Goal: Transaction & Acquisition: Purchase product/service

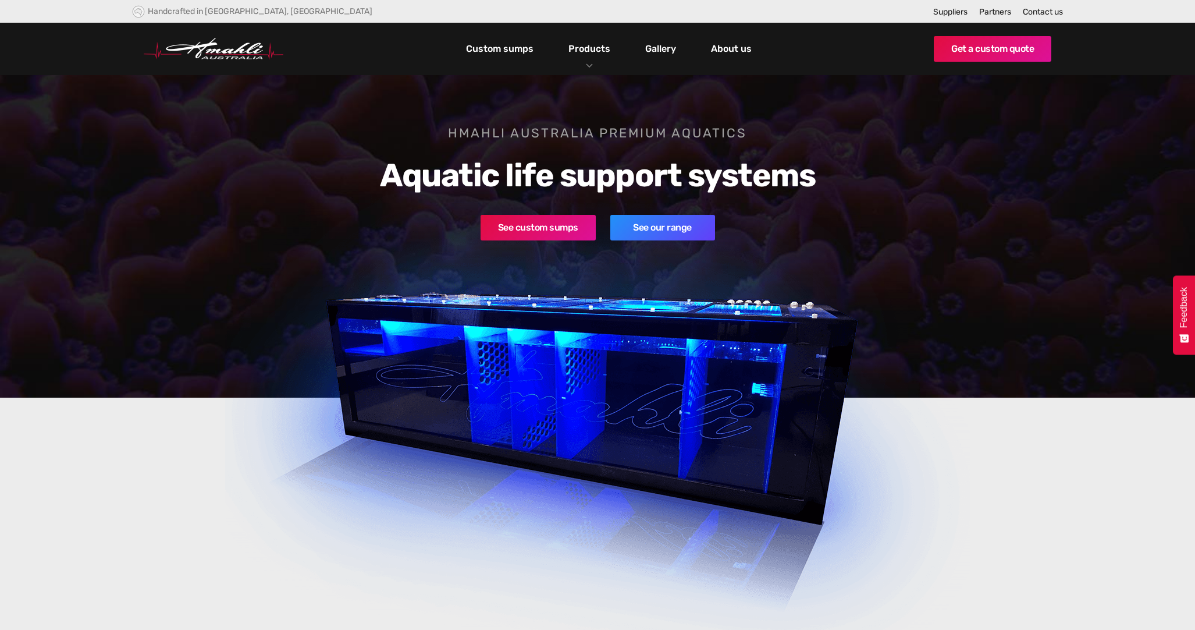
drag, startPoint x: 877, startPoint y: 108, endPoint x: 598, endPoint y: 67, distance: 281.6
click at [598, 67] on div "Products" at bounding box center [589, 49] width 59 height 52
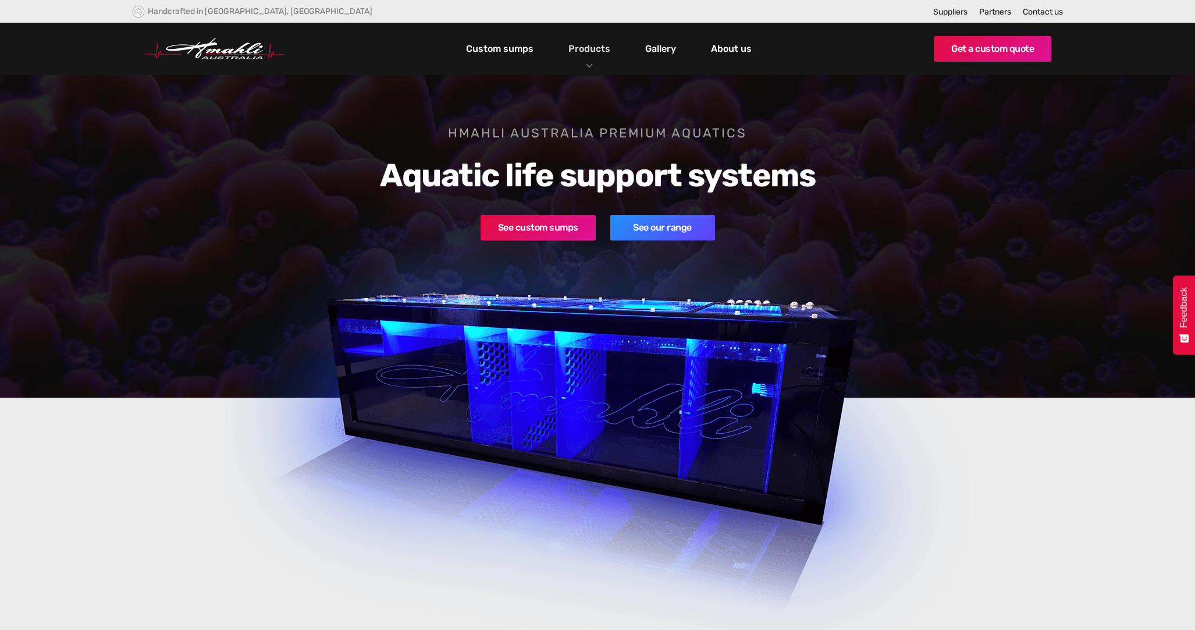
click at [588, 54] on link "Products" at bounding box center [590, 48] width 48 height 17
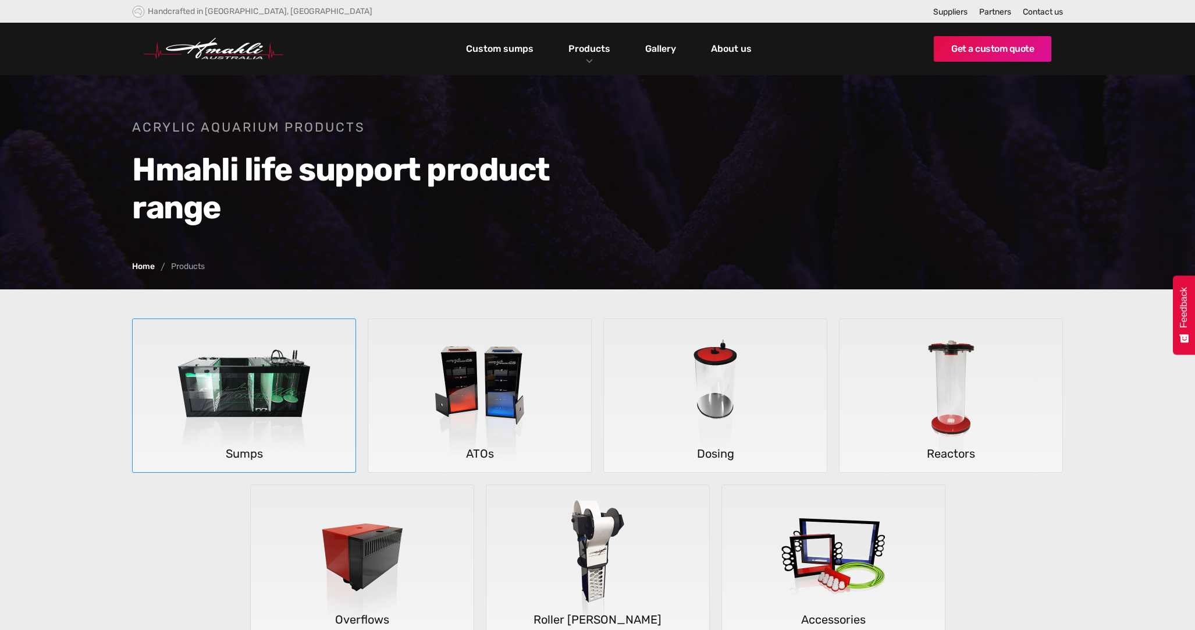
click at [239, 392] on img at bounding box center [244, 396] width 172 height 154
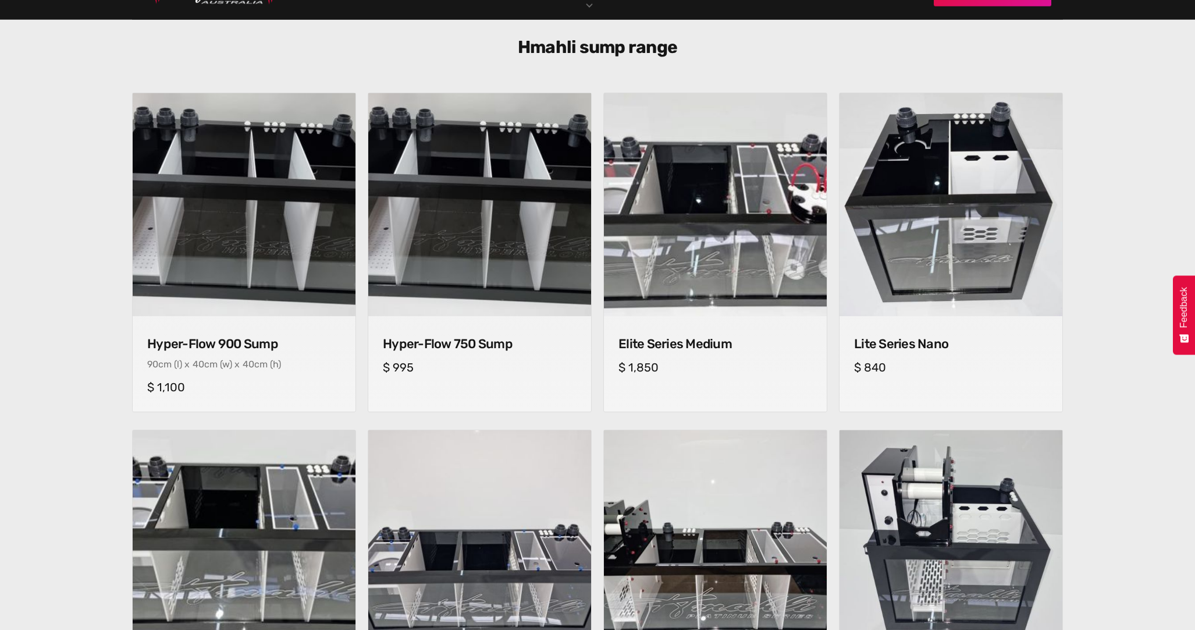
scroll to position [349, 0]
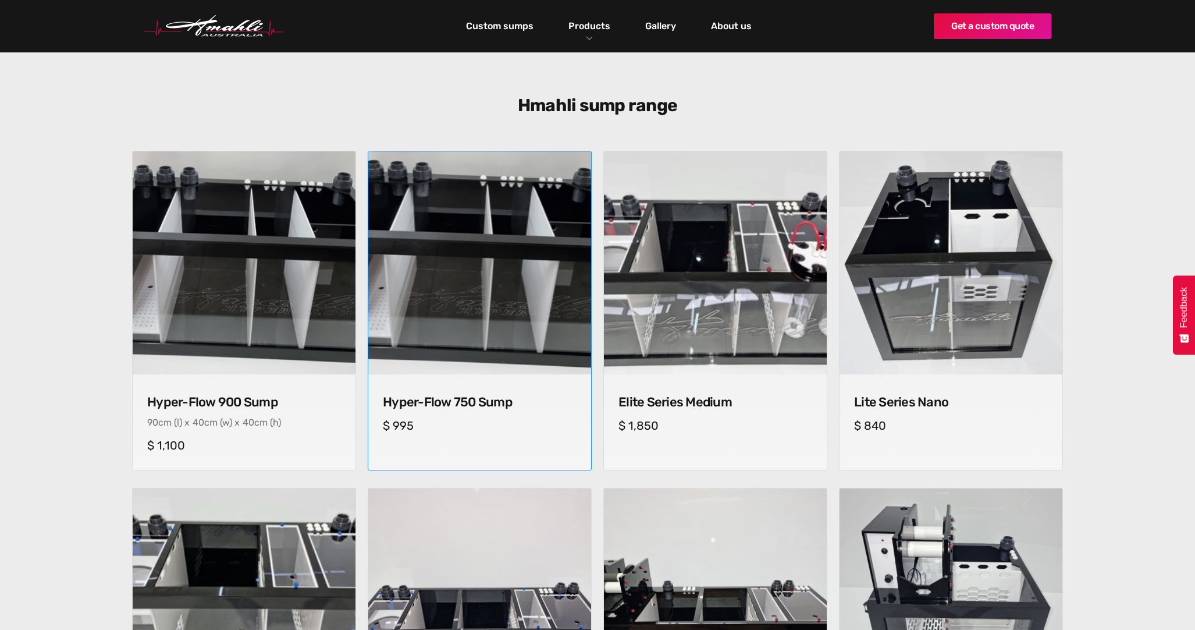
click at [491, 286] on img at bounding box center [479, 263] width 234 height 234
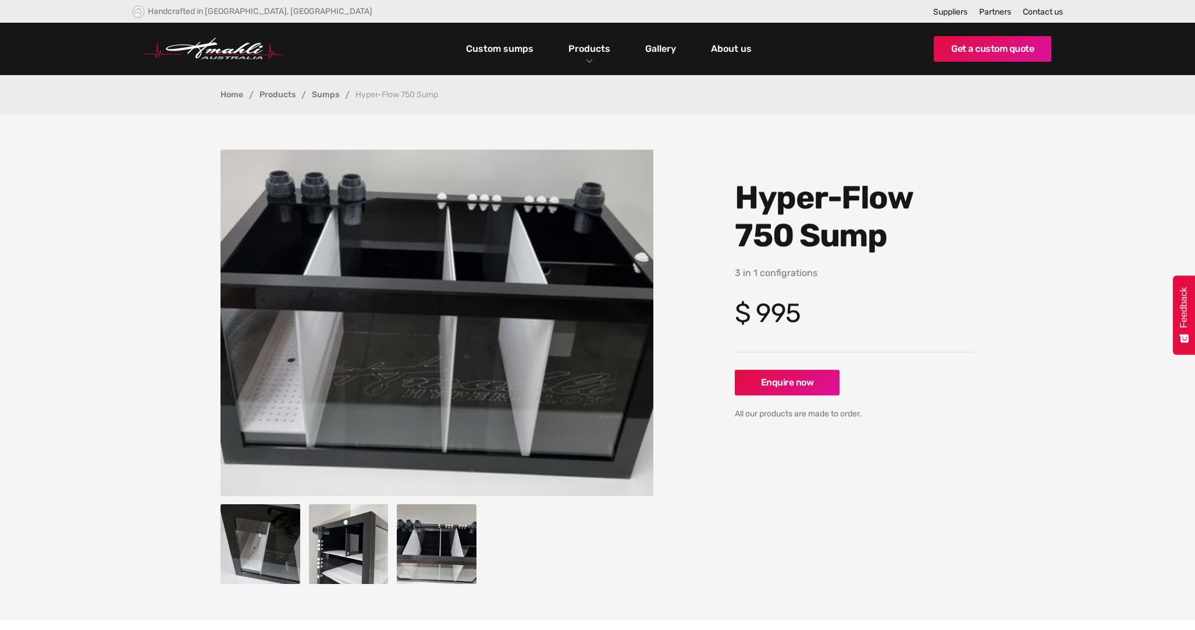
click at [334, 560] on img "open lightbox" at bounding box center [349, 544] width 80 height 80
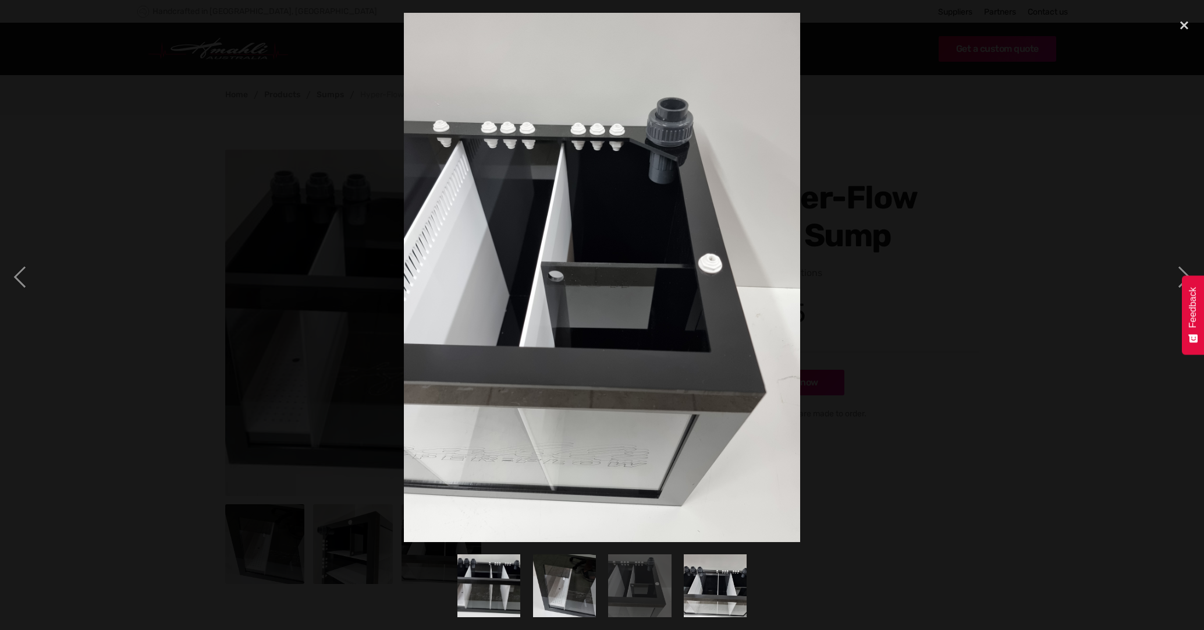
click at [571, 602] on img "show item 2 of 4" at bounding box center [564, 585] width 68 height 63
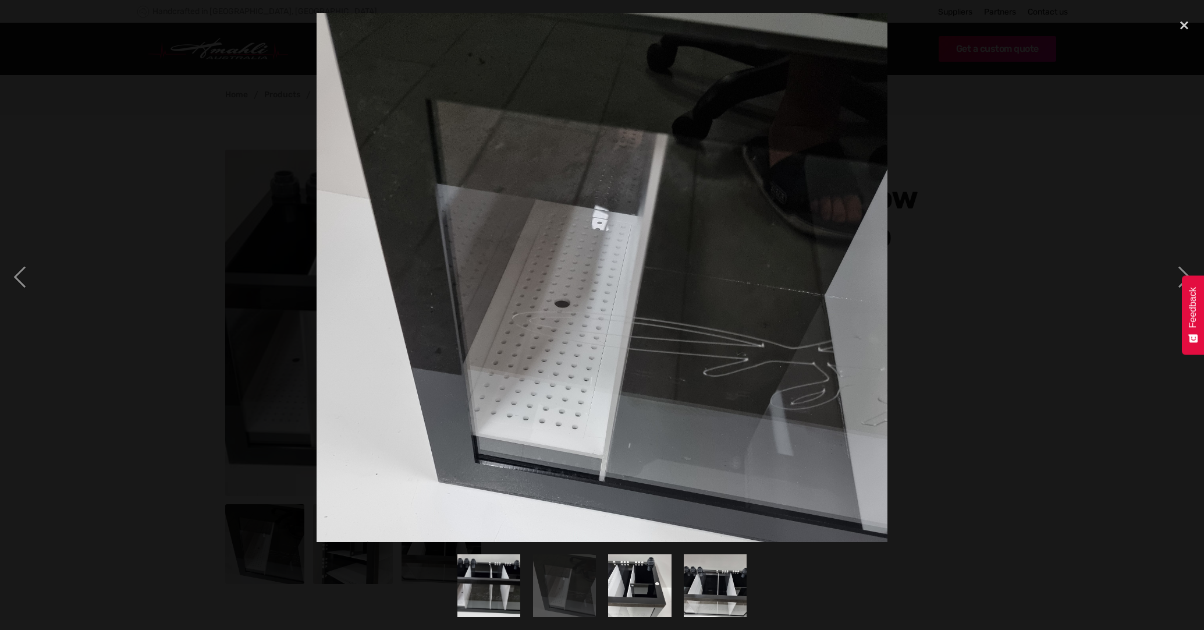
click at [687, 591] on img "show item 4 of 4" at bounding box center [715, 585] width 84 height 63
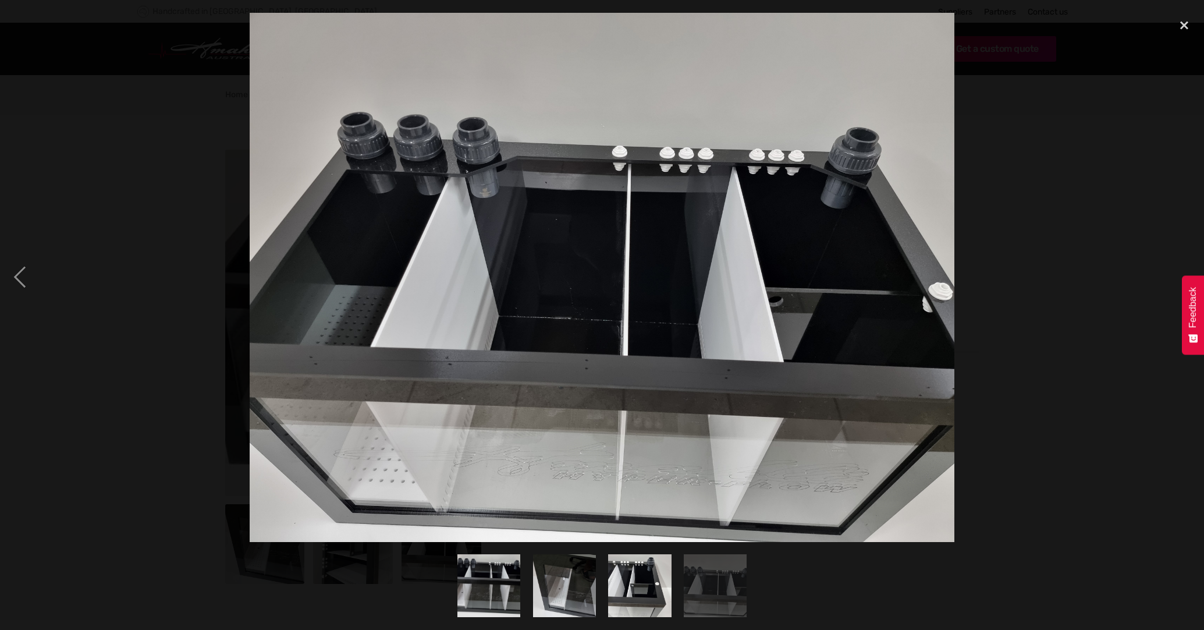
click at [655, 593] on img "show item 3 of 4" at bounding box center [639, 585] width 63 height 84
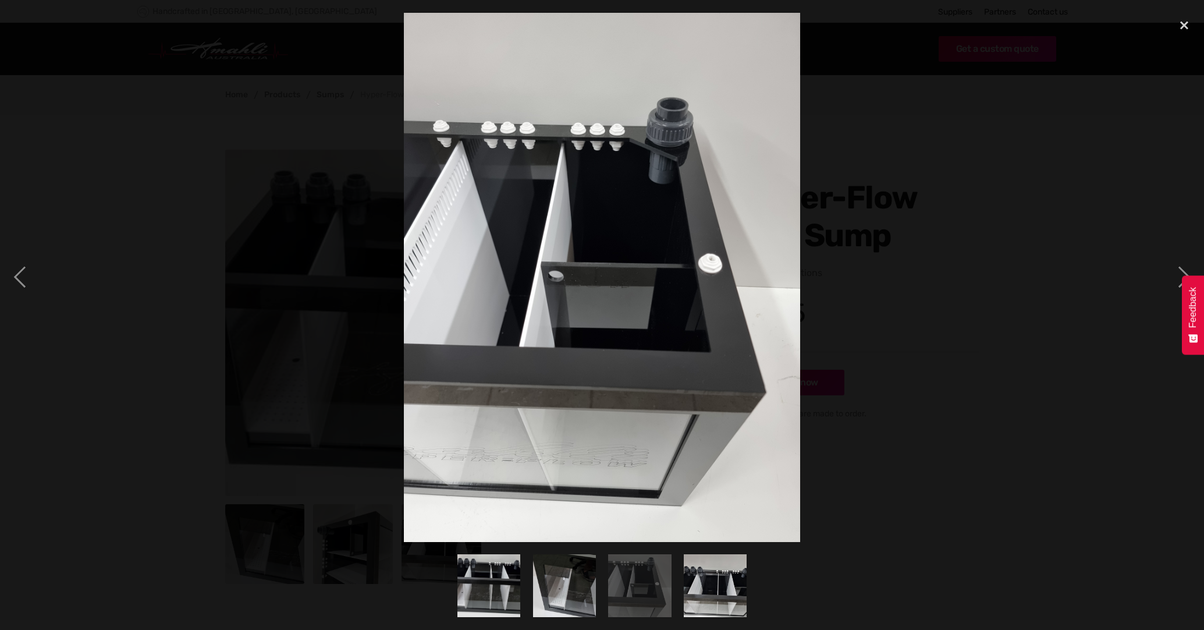
click at [714, 591] on img "show item 4 of 4" at bounding box center [715, 585] width 84 height 63
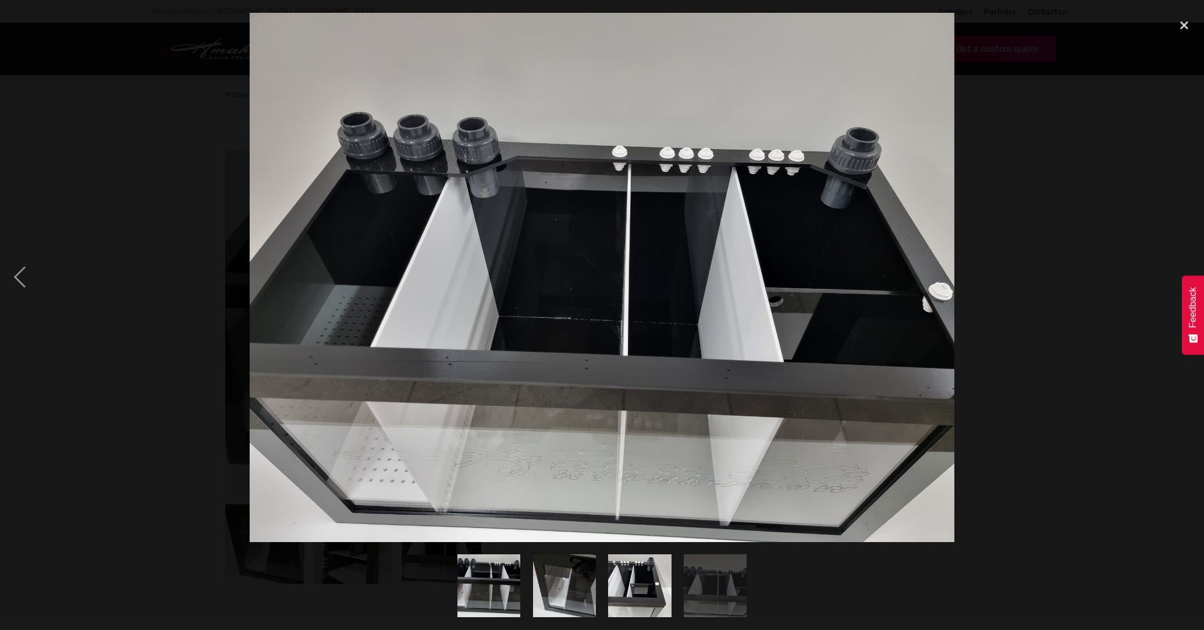
click at [637, 597] on img "show item 3 of 4" at bounding box center [639, 585] width 63 height 84
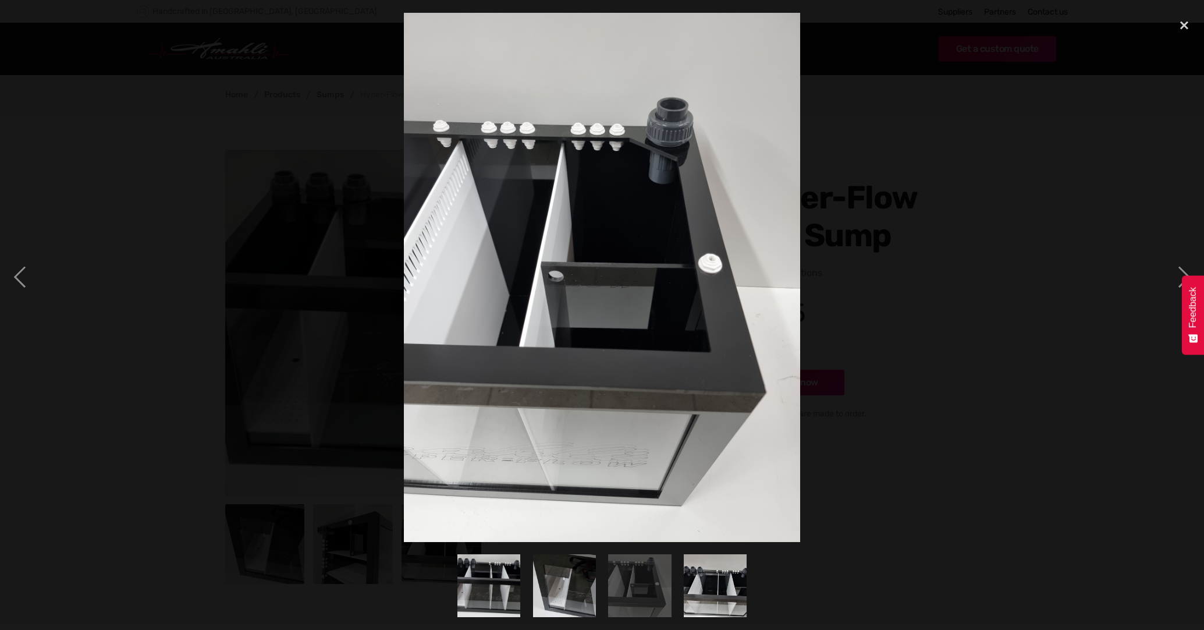
click at [702, 597] on img "show item 4 of 4" at bounding box center [715, 585] width 84 height 63
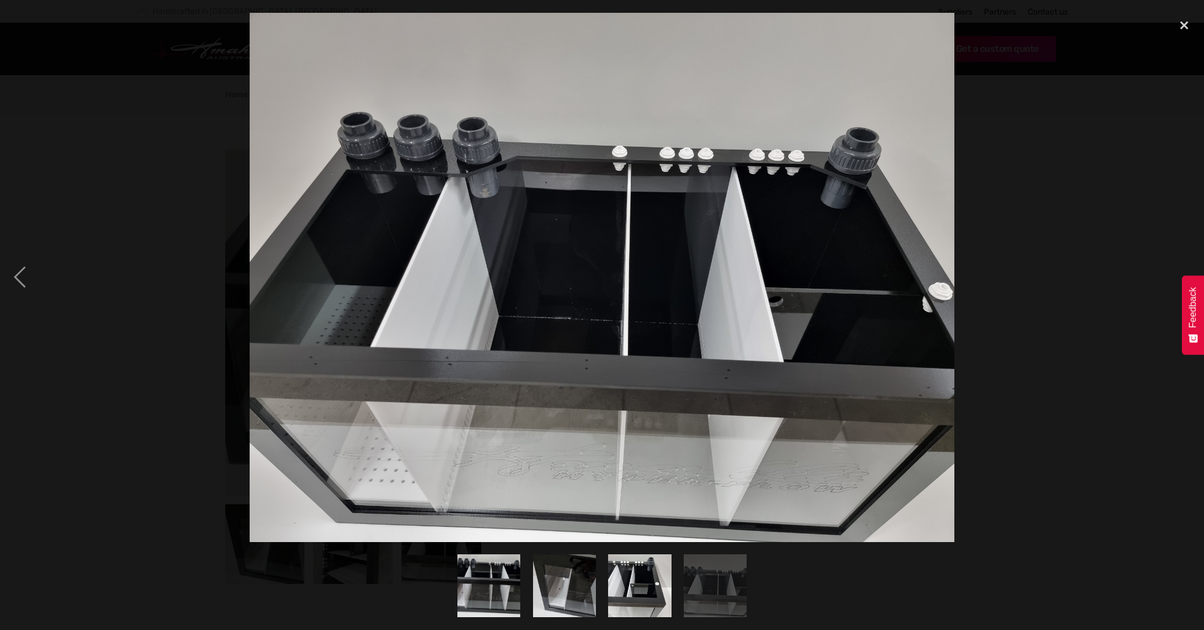
click at [702, 597] on img "show item 4 of 4" at bounding box center [715, 585] width 84 height 63
click at [616, 610] on img "show item 3 of 4" at bounding box center [639, 585] width 63 height 84
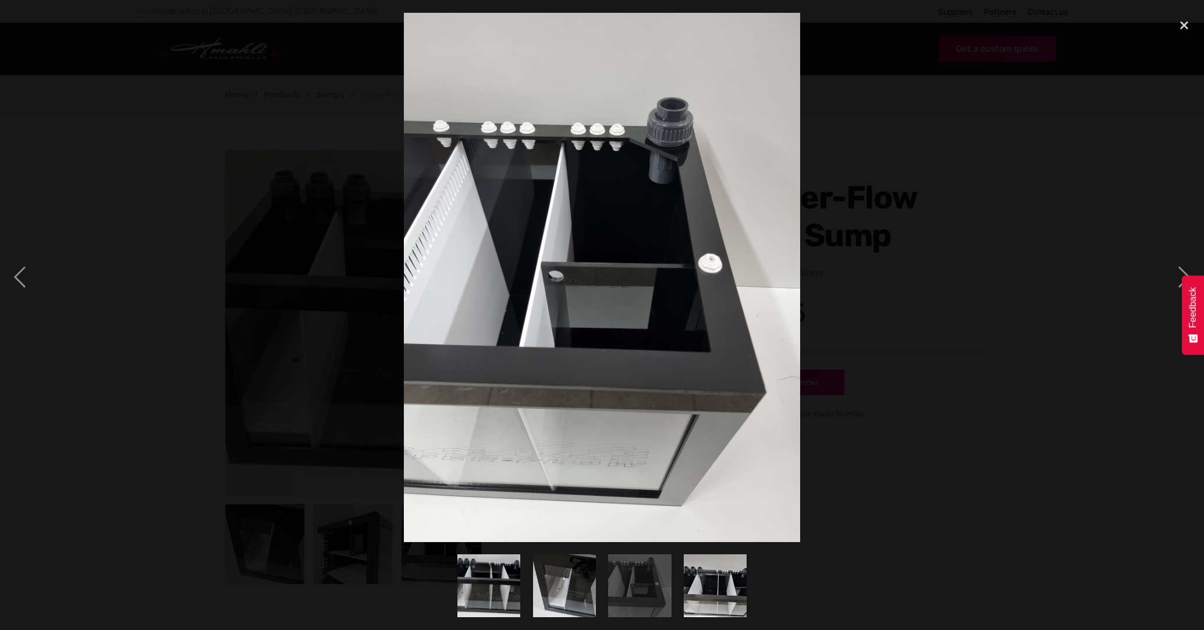
click at [662, 590] on img "show item 3 of 4" at bounding box center [639, 585] width 63 height 84
click at [514, 591] on img "show item 1 of 4" at bounding box center [488, 585] width 93 height 63
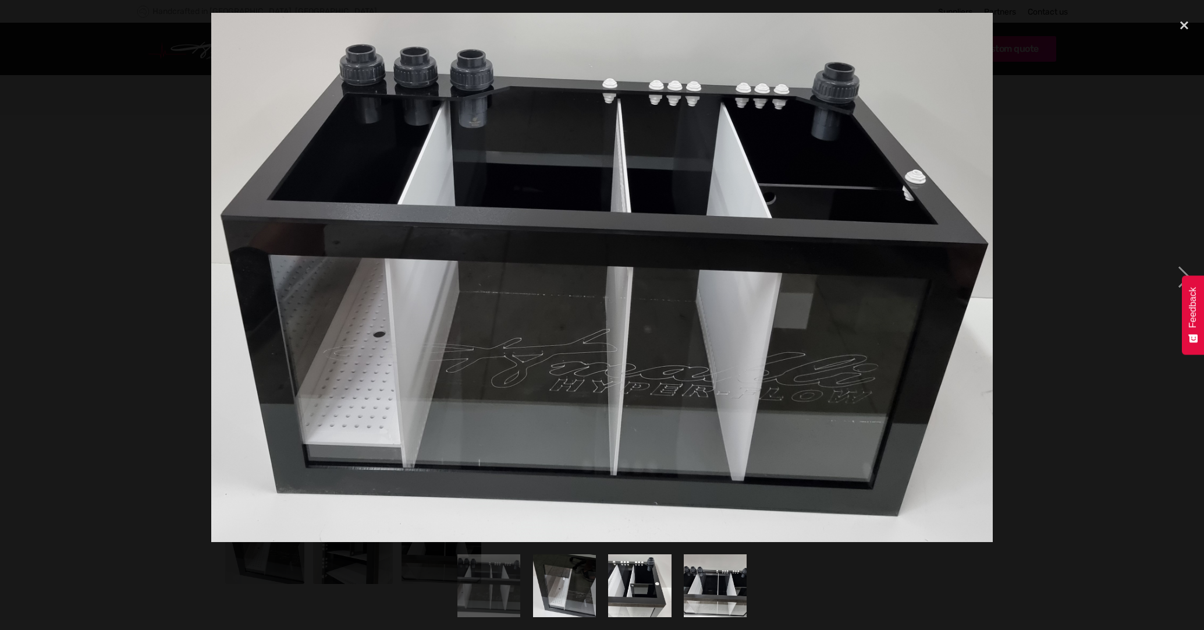
click at [650, 598] on img "show item 3 of 4" at bounding box center [639, 585] width 63 height 84
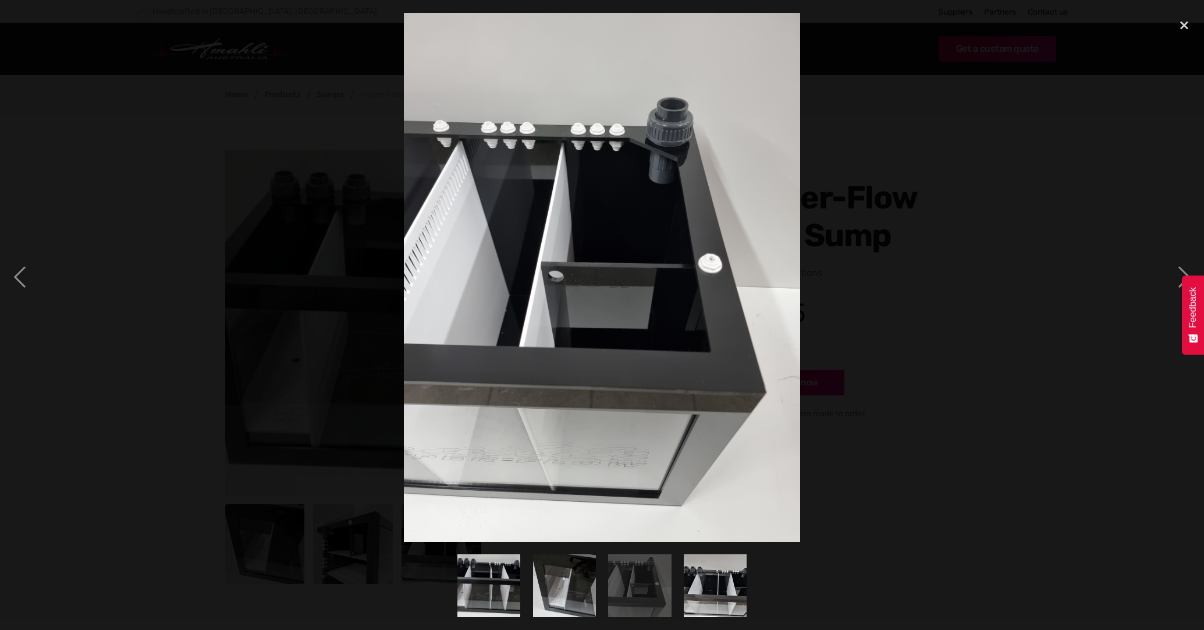
click at [735, 584] on img "show item 4 of 4" at bounding box center [715, 585] width 84 height 63
